Goal: Information Seeking & Learning: Find specific page/section

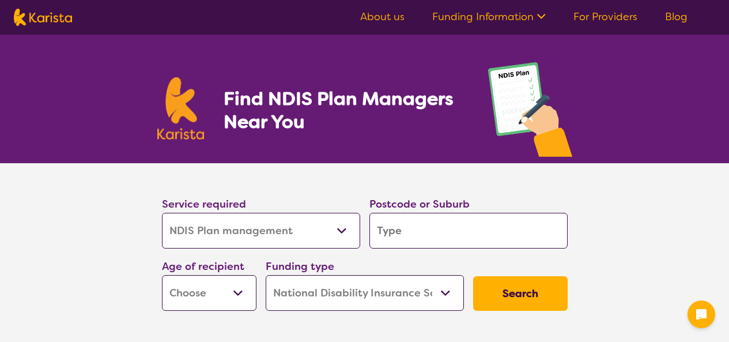
select select "NDIS Plan management"
select select "NDIS"
select select "NDIS Plan management"
select select "NDIS"
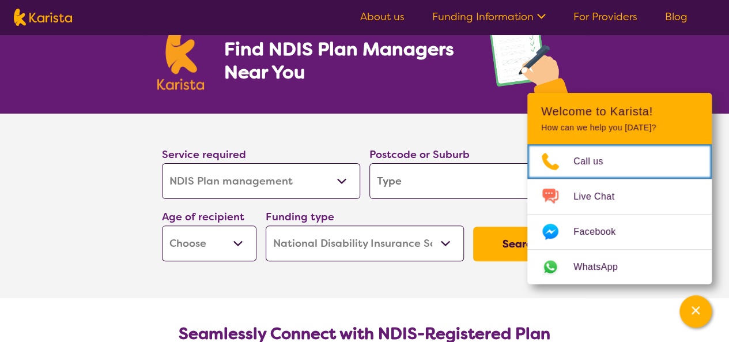
scroll to position [115, 0]
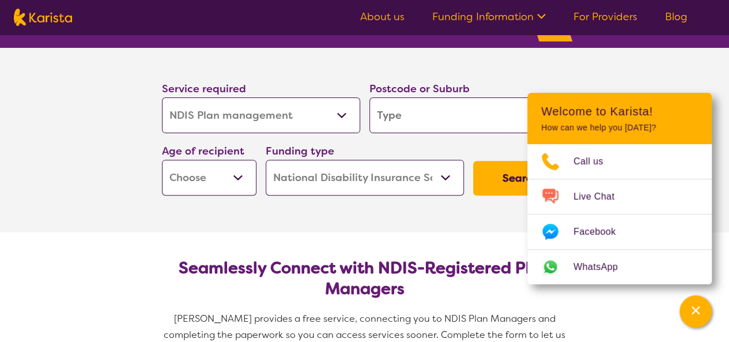
click at [403, 118] on input "search" at bounding box center [468, 115] width 198 height 36
type input "3"
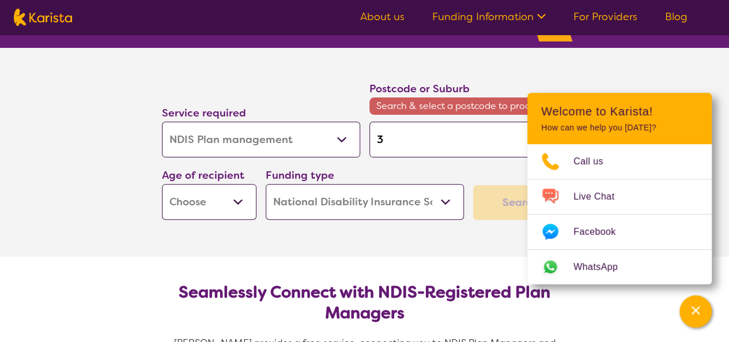
type input "39"
type input "399"
type input "3995"
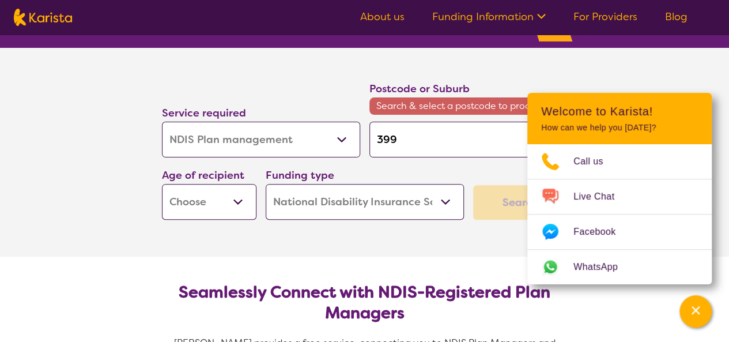
type input "3995"
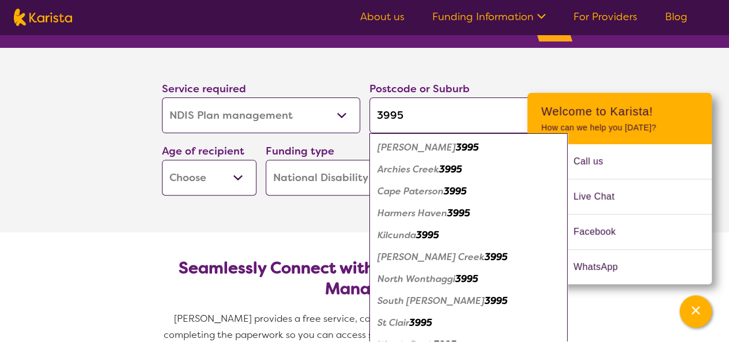
type input "399"
type input "39"
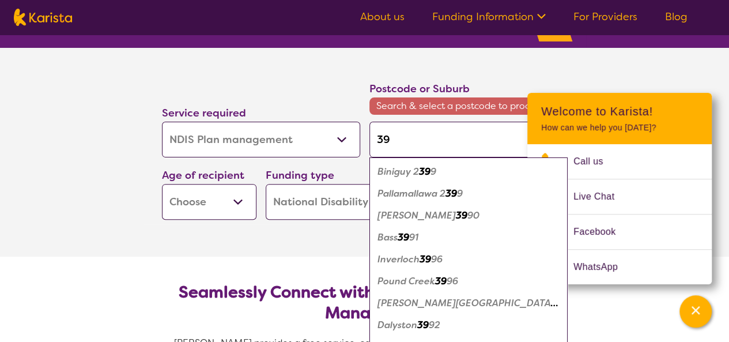
type input "395"
type input "3953"
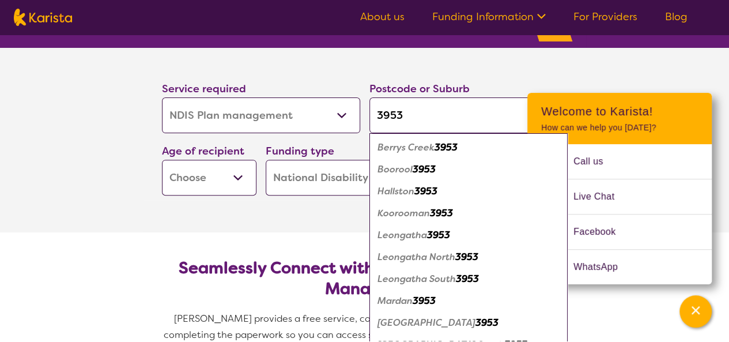
type input "3953"
click at [448, 235] on em "3953" at bounding box center [438, 235] width 23 height 12
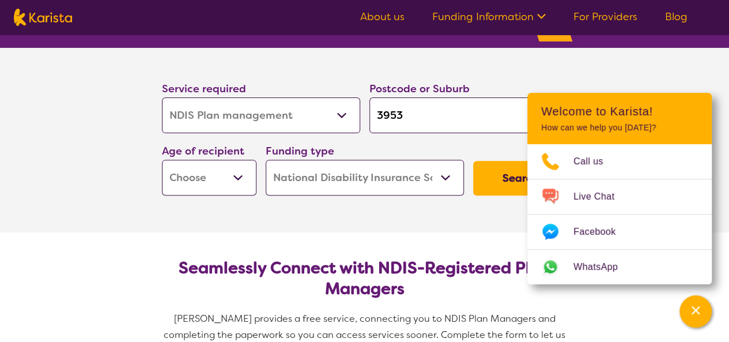
click at [240, 185] on select "Early Childhood - 0 to 9 Child - 10 to 11 Adolescent - 12 to 17 Adult - 18 to 6…" at bounding box center [209, 178] width 95 height 36
select select "AS"
click at [162, 160] on select "Early Childhood - 0 to 9 Child - 10 to 11 Adolescent - 12 to 17 Adult - 18 to 6…" at bounding box center [209, 178] width 95 height 36
select select "AS"
click at [500, 175] on button "Search" at bounding box center [520, 178] width 95 height 35
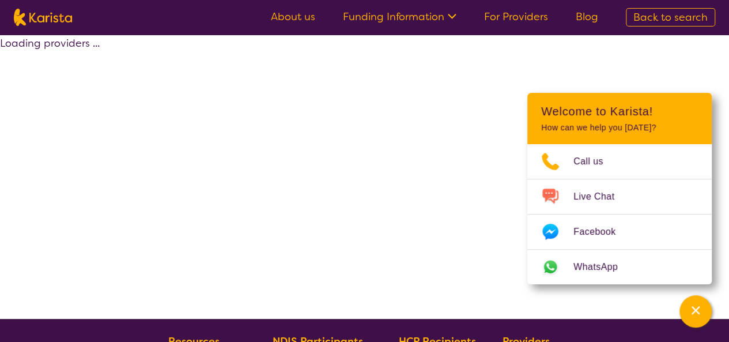
select select "by_score"
